Goal: Obtain resource: Download file/media

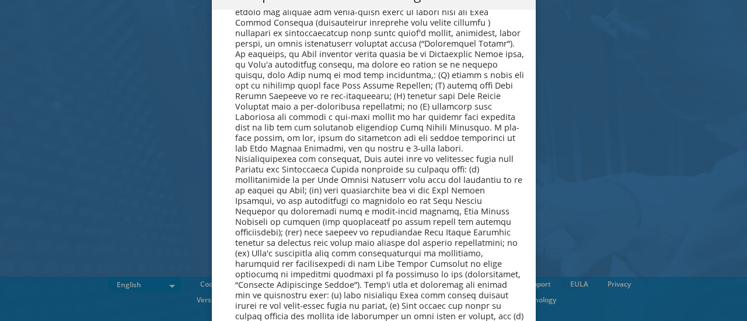
scroll to position [4411, 0]
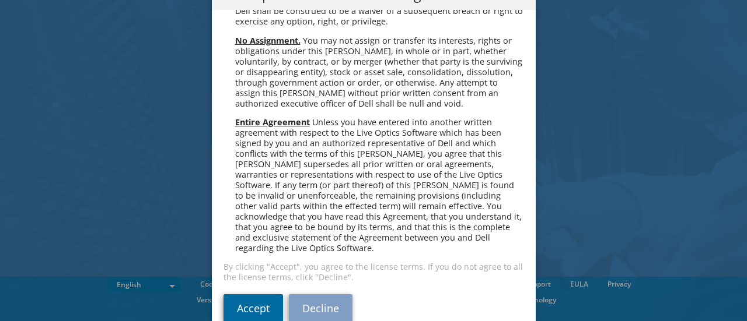
click at [241, 295] on link "Accept" at bounding box center [252, 309] width 59 height 28
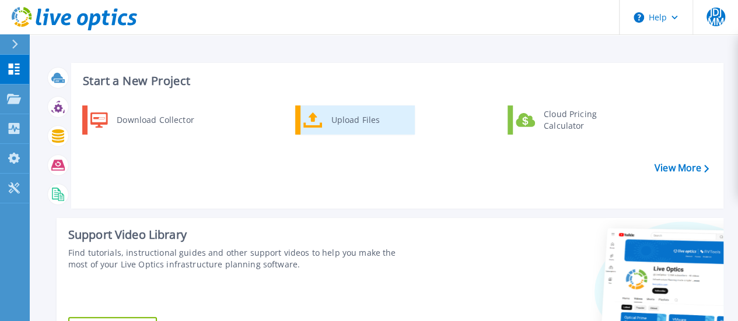
click at [323, 130] on link "Upload Files" at bounding box center [355, 120] width 120 height 29
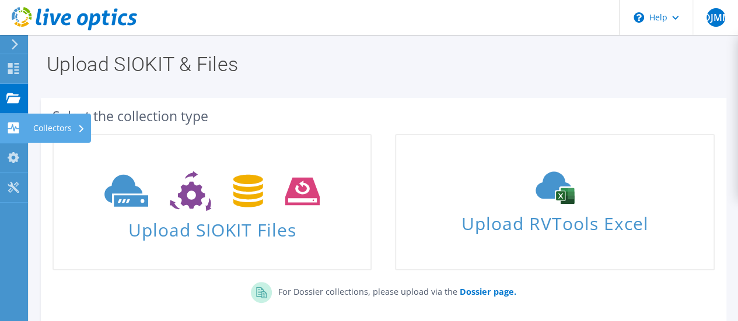
click at [16, 124] on use at bounding box center [13, 127] width 11 height 11
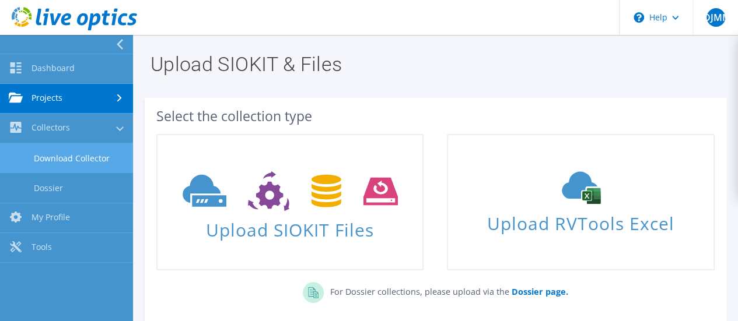
click at [78, 156] on link "Download Collector" at bounding box center [66, 158] width 133 height 30
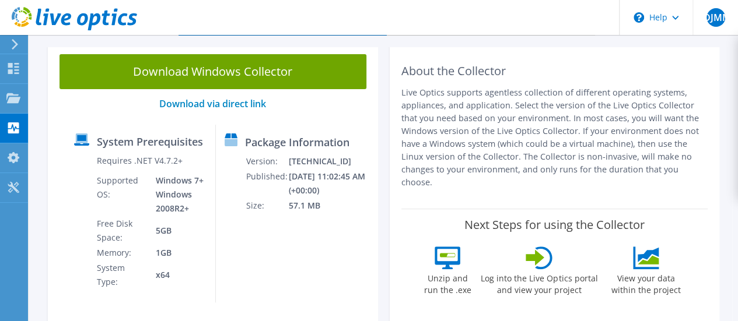
scroll to position [93, 0]
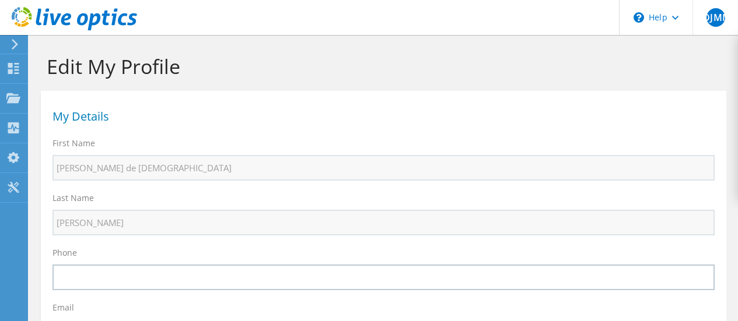
select select "89"
click at [15, 183] on icon at bounding box center [13, 187] width 14 height 11
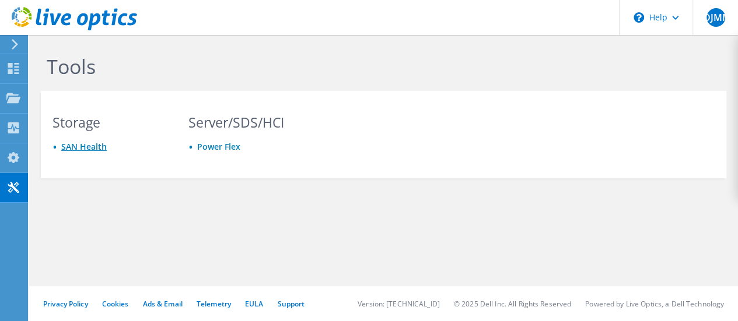
click at [87, 146] on link "SAN Health" at bounding box center [83, 146] width 45 height 11
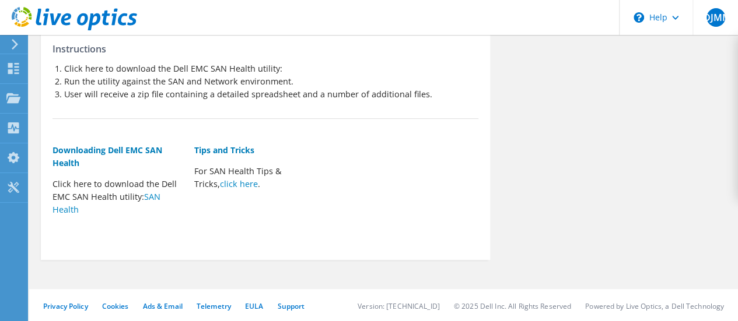
scroll to position [227, 0]
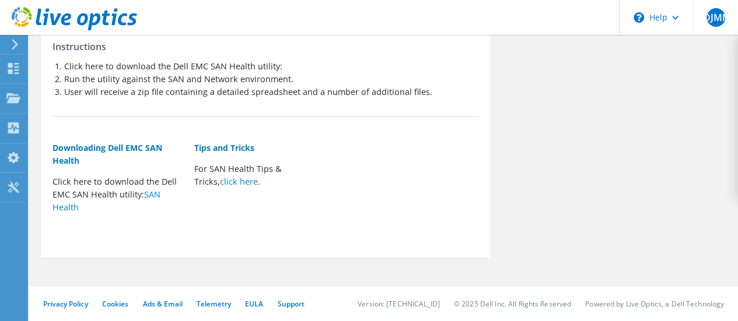
click at [18, 39] on icon at bounding box center [14, 44] width 9 height 10
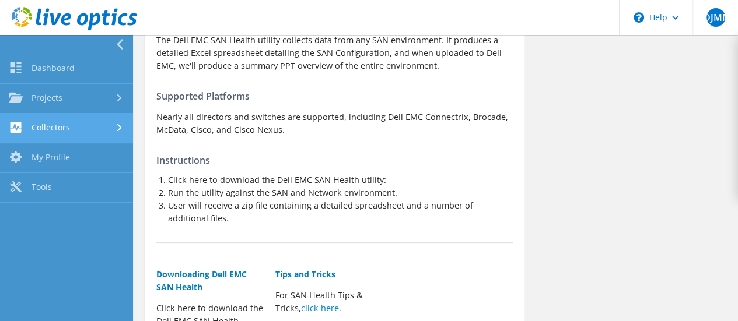
scroll to position [0, 0]
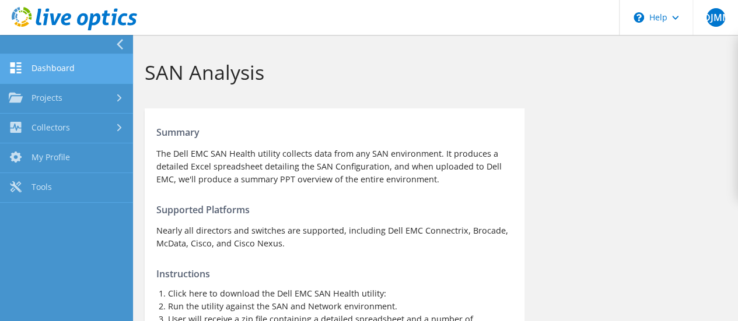
click at [64, 66] on link "Dashboard" at bounding box center [66, 69] width 133 height 30
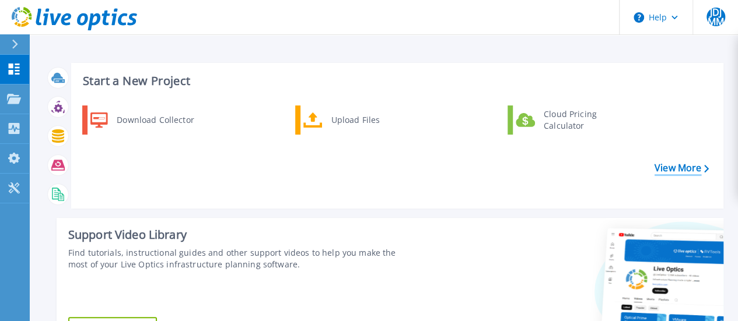
click at [666, 172] on link "View More" at bounding box center [681, 168] width 54 height 11
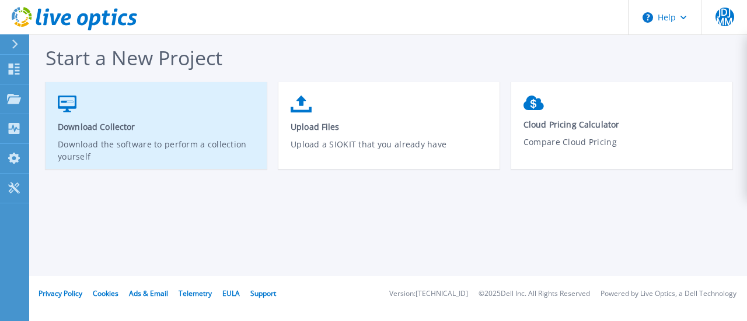
click at [177, 135] on link "Download Collector Download the software to perform a collection yourself" at bounding box center [155, 131] width 221 height 83
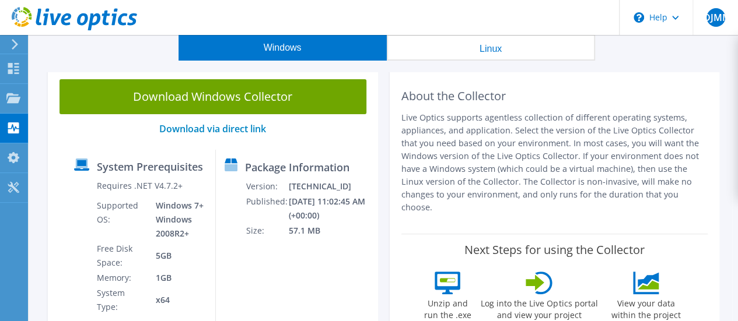
scroll to position [47, 0]
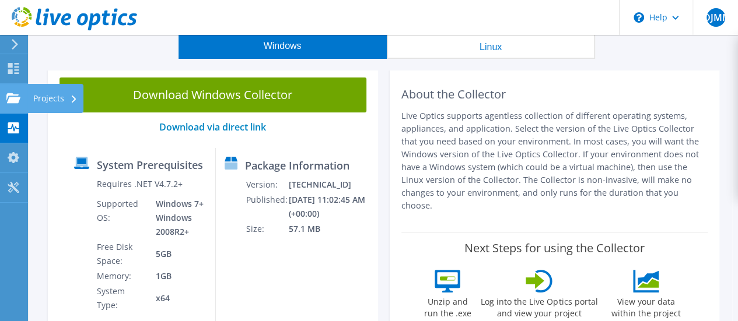
click at [15, 97] on use at bounding box center [13, 98] width 14 height 10
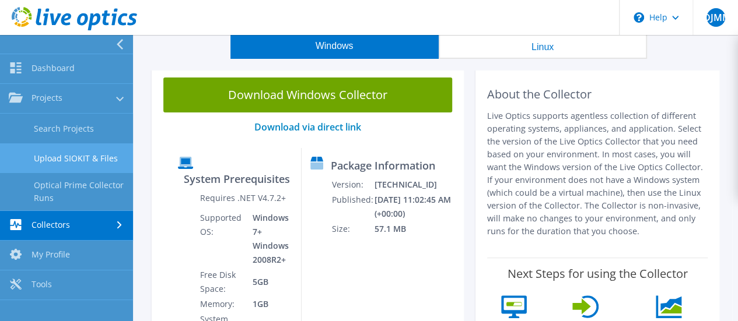
click at [73, 160] on link "Upload SIOKIT & Files" at bounding box center [66, 158] width 133 height 30
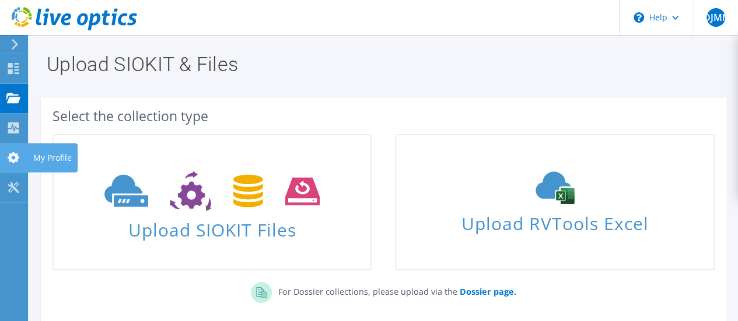
click at [15, 159] on use at bounding box center [14, 157] width 12 height 11
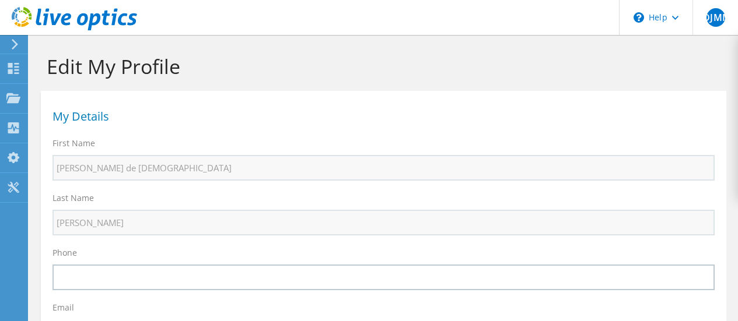
select select "89"
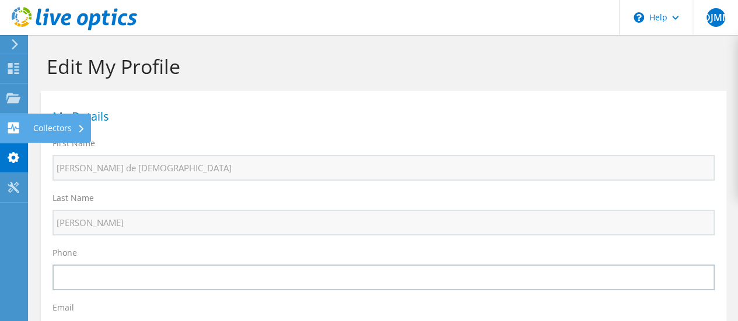
click at [14, 124] on use at bounding box center [13, 127] width 11 height 11
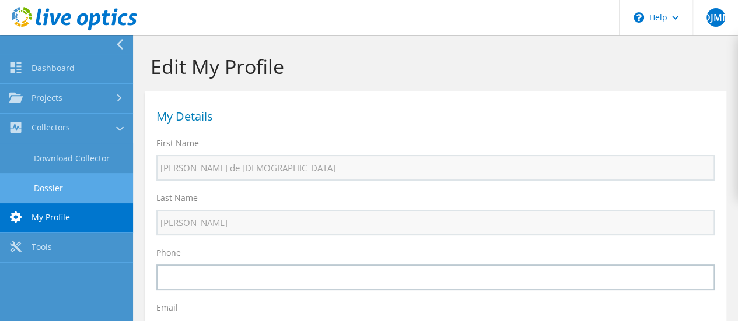
click at [69, 184] on link "Dossier" at bounding box center [66, 188] width 133 height 30
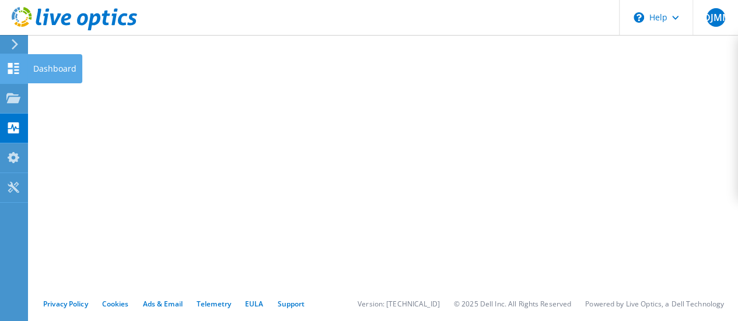
click at [9, 63] on icon at bounding box center [13, 68] width 14 height 11
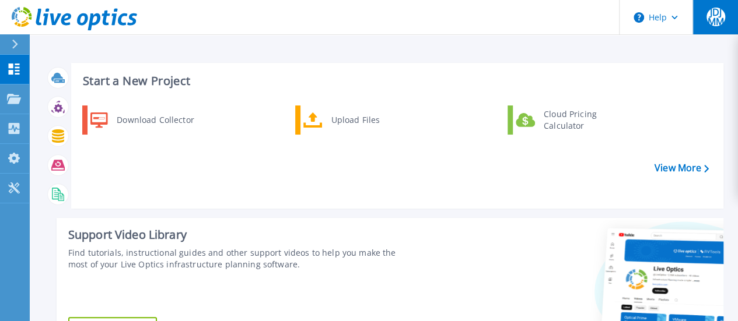
click at [715, 16] on span "JDJMM" at bounding box center [715, 17] width 19 height 19
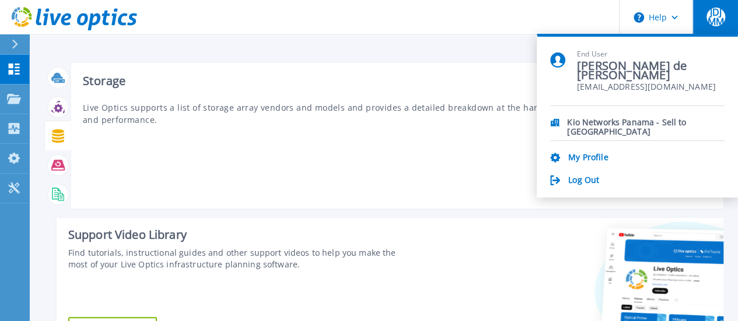
click at [57, 138] on icon at bounding box center [58, 135] width 12 height 13
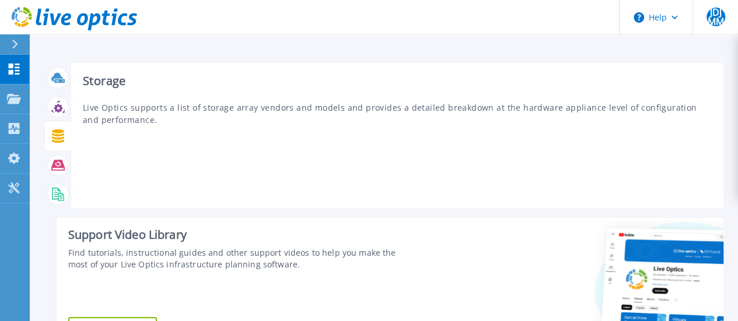
click at [57, 138] on icon at bounding box center [58, 135] width 12 height 13
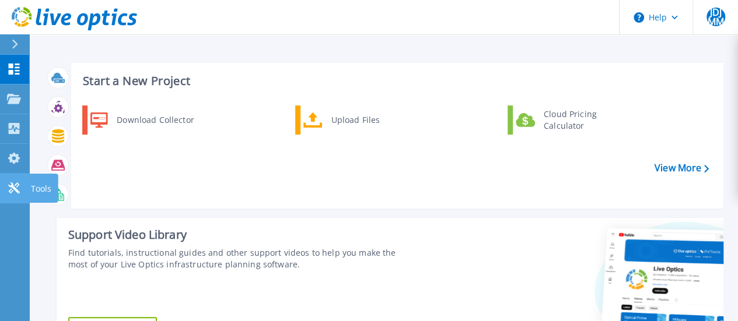
click at [13, 183] on icon at bounding box center [14, 188] width 14 height 11
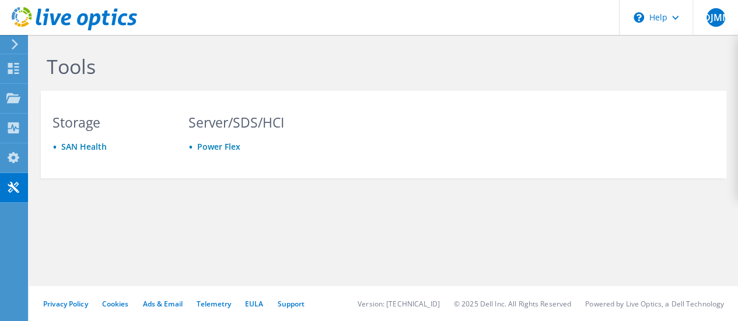
click at [16, 47] on icon at bounding box center [14, 44] width 9 height 10
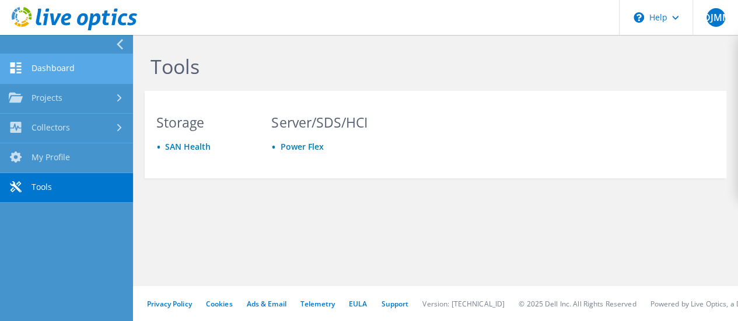
click at [49, 66] on link "Dashboard" at bounding box center [66, 69] width 133 height 30
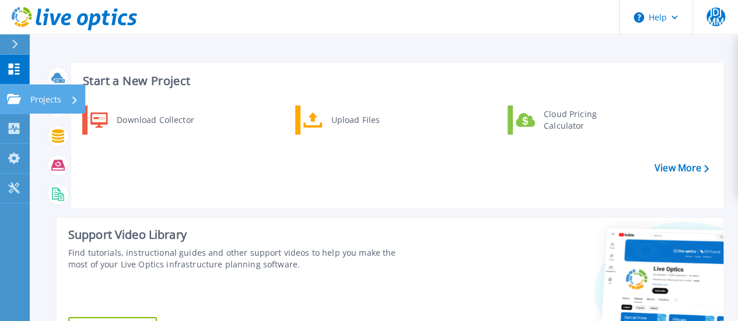
click at [16, 99] on icon at bounding box center [14, 99] width 14 height 10
